Goal: Information Seeking & Learning: Find specific fact

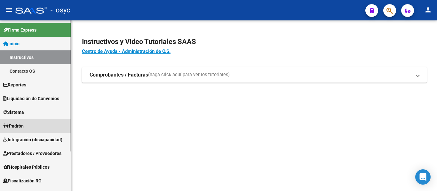
click at [24, 128] on span "Padrón" at bounding box center [13, 126] width 20 height 7
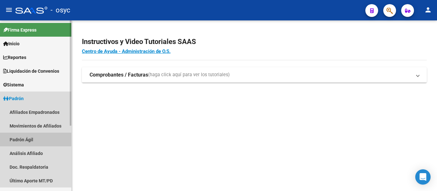
click at [31, 139] on link "Padrón Ágil" at bounding box center [35, 140] width 71 height 14
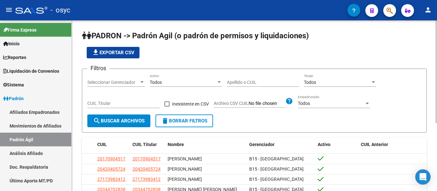
click at [257, 84] on input "Apellido o CUIL" at bounding box center [263, 82] width 72 height 5
paste input "34888491"
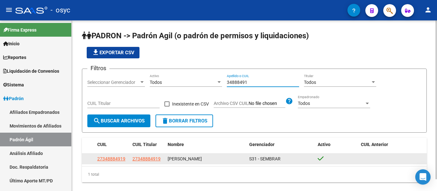
type input "34888491"
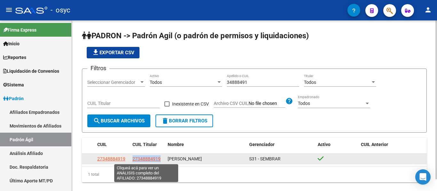
drag, startPoint x: 131, startPoint y: 160, endPoint x: 159, endPoint y: 160, distance: 27.5
click at [159, 160] on datatable-body-cell "27348884919" at bounding box center [147, 159] width 35 height 10
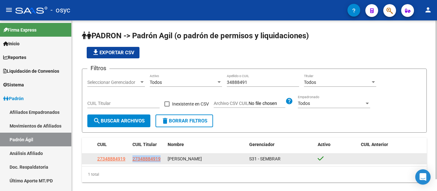
copy span "27348884919"
